Goal: Navigation & Orientation: Find specific page/section

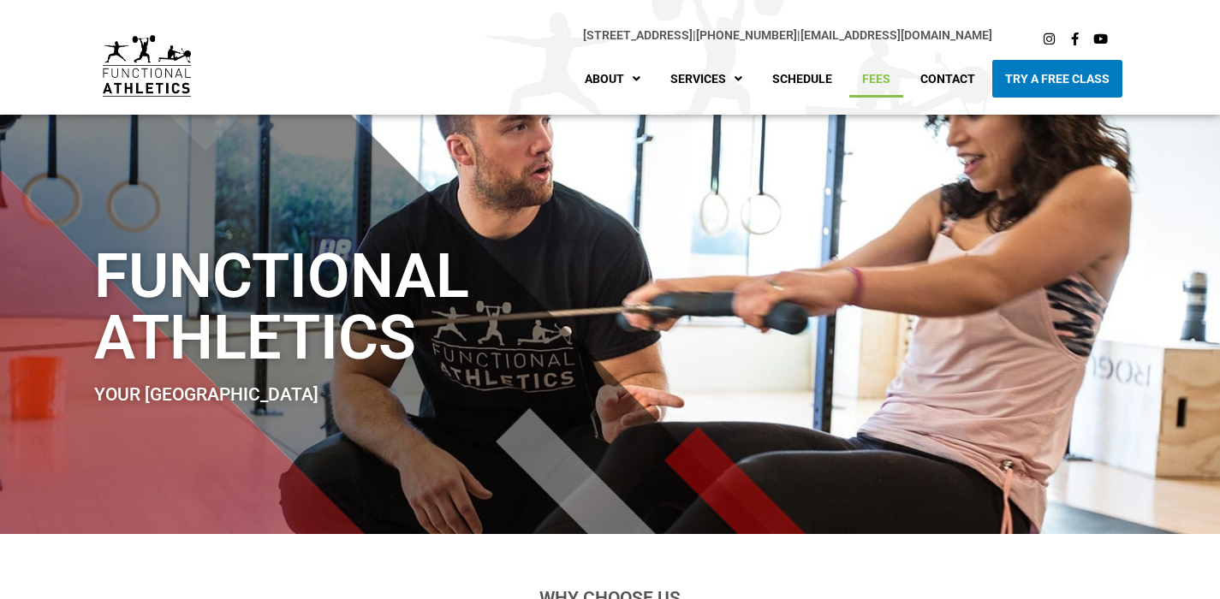
click at [882, 80] on link "Fees" at bounding box center [876, 79] width 54 height 38
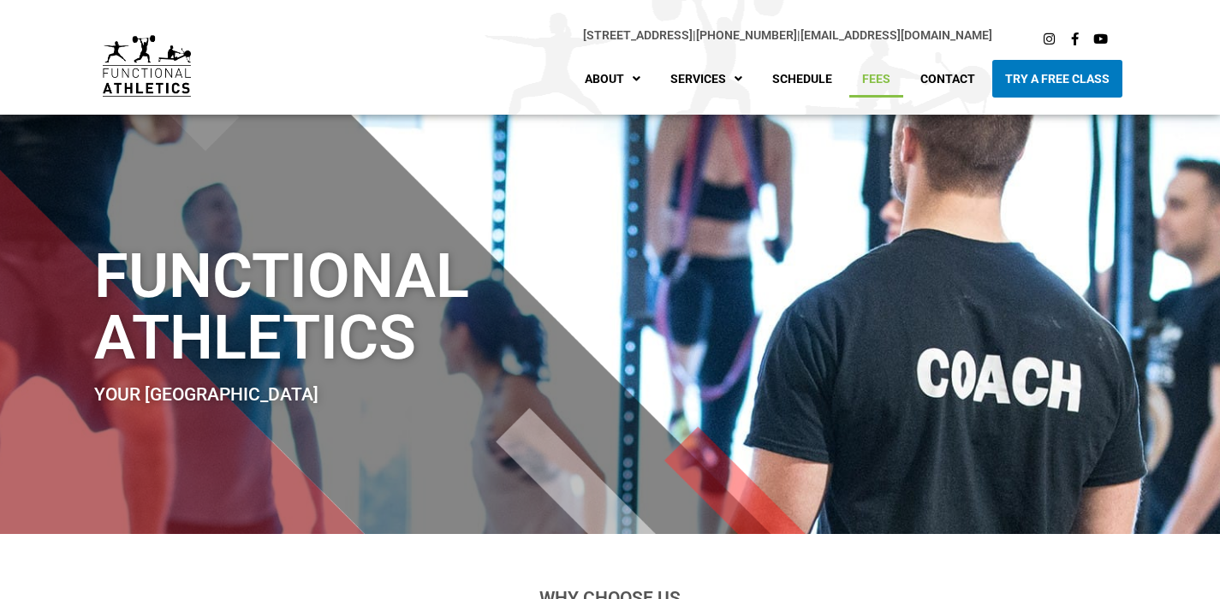
click at [882, 80] on link "Fees" at bounding box center [876, 79] width 54 height 38
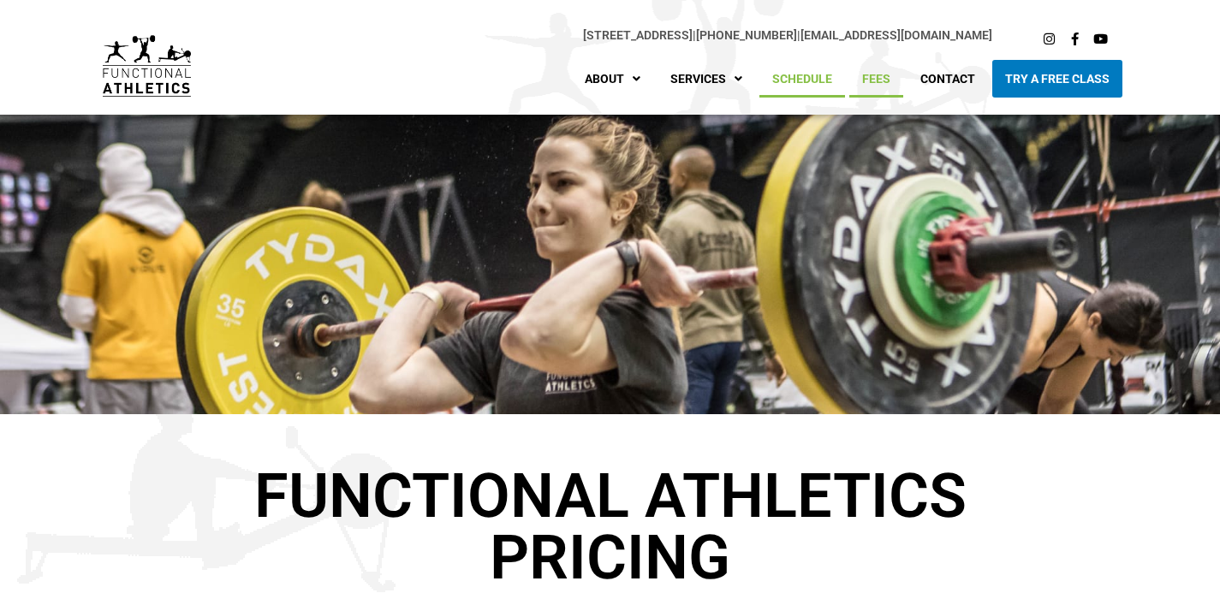
click at [801, 84] on link "Schedule" at bounding box center [802, 79] width 86 height 38
